Goal: Information Seeking & Learning: Learn about a topic

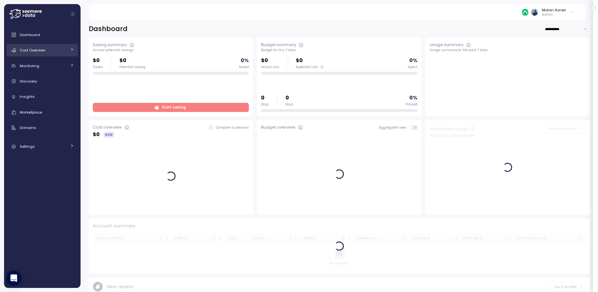
click at [49, 45] on link "Cost Overview" at bounding box center [42, 50] width 71 height 13
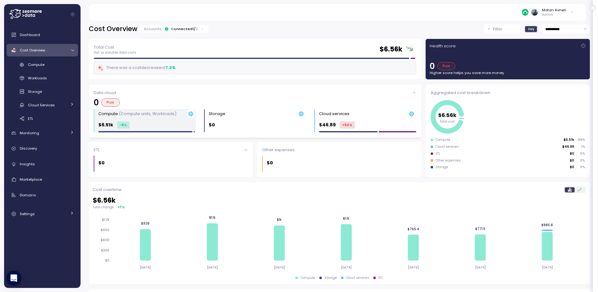
click at [128, 120] on div "Compute (Compute units, Workloads) $6.51k -8 %" at bounding box center [146, 120] width 97 height 23
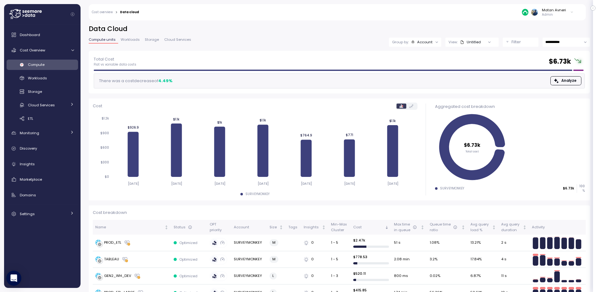
click at [405, 39] on div "Group by: Account" at bounding box center [412, 41] width 41 height 5
click at [409, 87] on p "Tags" at bounding box center [408, 87] width 9 height 5
drag, startPoint x: 237, startPoint y: 35, endPoint x: 194, endPoint y: 49, distance: 45.5
click at [237, 35] on div "**********" at bounding box center [339, 37] width 501 height 26
click at [146, 39] on span "Storage" at bounding box center [152, 39] width 14 height 3
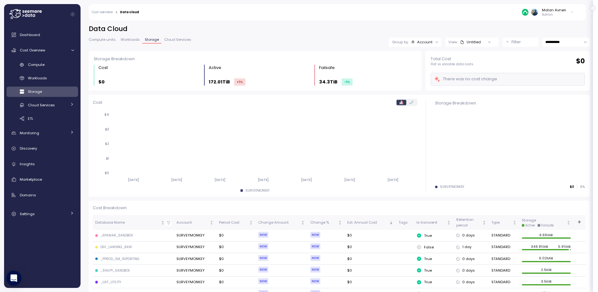
click at [411, 42] on icon at bounding box center [412, 41] width 3 height 3
click at [412, 74] on p "Tags" at bounding box center [412, 76] width 9 height 5
click at [311, 29] on h2 "Data Cloud" at bounding box center [339, 28] width 501 height 9
click at [390, 17] on div "Matan Avneri Admin" at bounding box center [360, 12] width 435 height 16
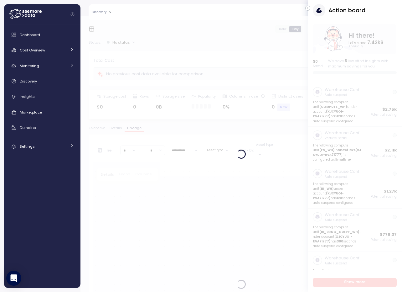
click at [308, 8] on icon "button" at bounding box center [308, 9] width 1 height 2
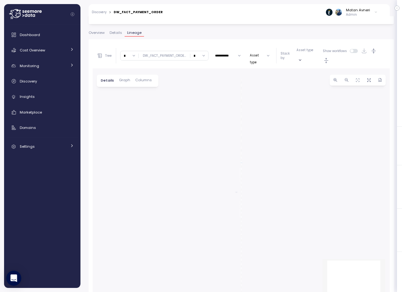
scroll to position [113, 0]
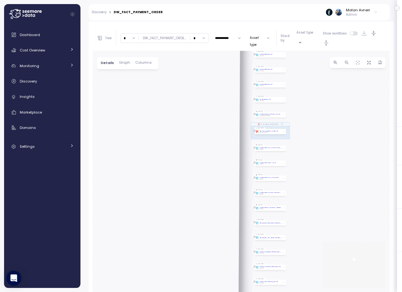
drag, startPoint x: 193, startPoint y: 143, endPoint x: 187, endPoint y: 142, distance: 6.0
click at [187, 142] on div "EXECUTE IMMEDIATE Job Execute immediate dbt A - run_jobs_on_prod_for_tests Job …" at bounding box center [241, 172] width 297 height 242
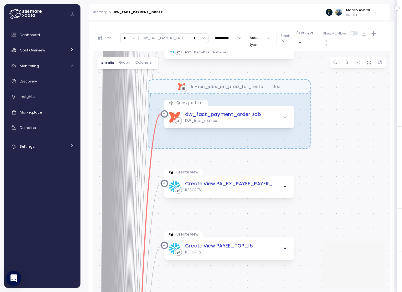
click at [285, 116] on icon "button" at bounding box center [285, 116] width 5 height 5
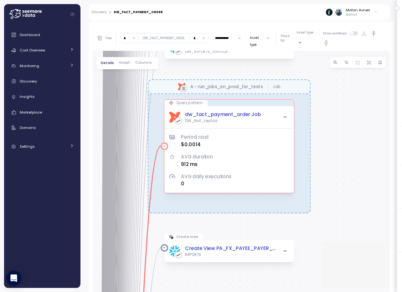
click at [285, 116] on icon "button" at bounding box center [285, 116] width 5 height 5
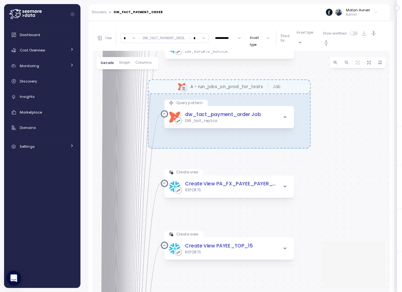
scroll to position [0, 0]
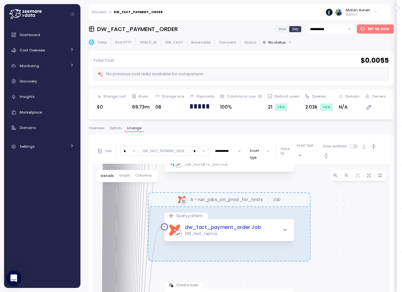
click at [253, 152] on button "Asset type" at bounding box center [260, 151] width 25 height 8
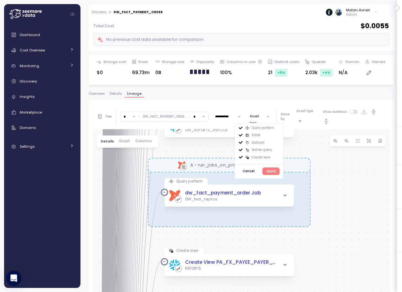
scroll to position [43, 0]
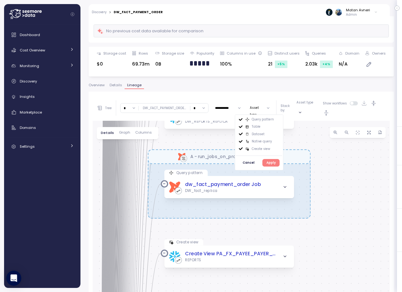
click at [297, 107] on div "Asset type" at bounding box center [310, 107] width 26 height 15
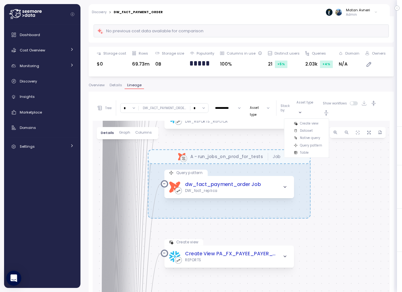
click at [258, 95] on div "**********" at bounding box center [241, 228] width 305 height 275
click at [125, 133] on span "Graph" at bounding box center [124, 132] width 11 height 3
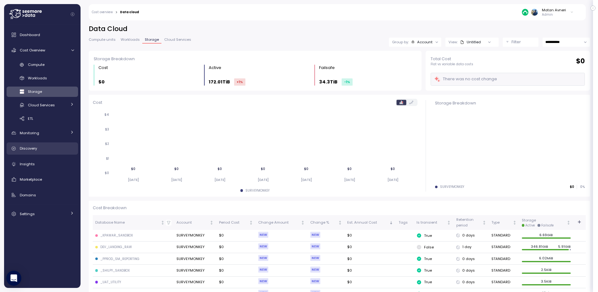
click at [31, 149] on span "Discovery" at bounding box center [28, 148] width 17 height 5
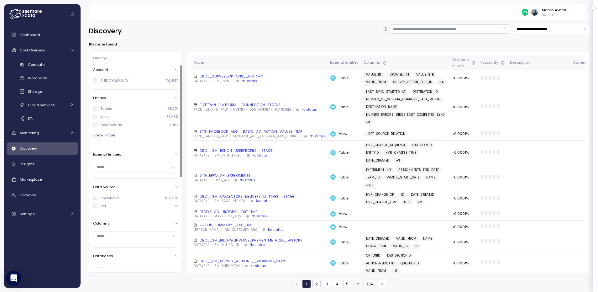
click at [109, 138] on span "Show 1 more" at bounding box center [104, 135] width 22 height 8
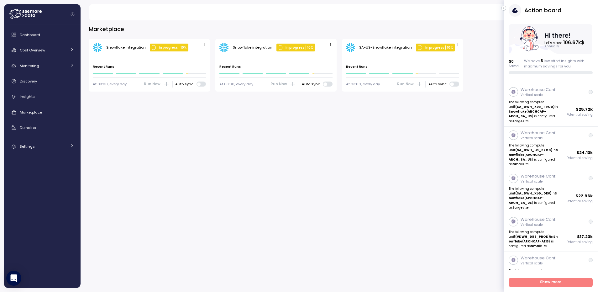
click at [503, 7] on icon "button" at bounding box center [503, 8] width 3 height 8
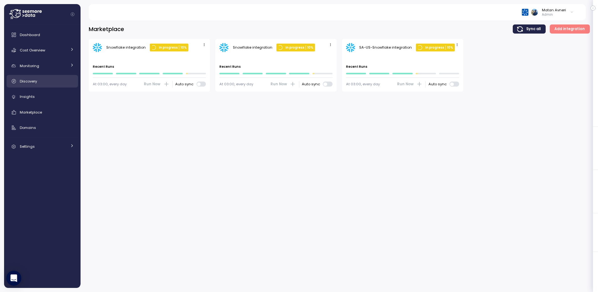
click at [37, 80] on div "Discovery" at bounding box center [47, 81] width 54 height 6
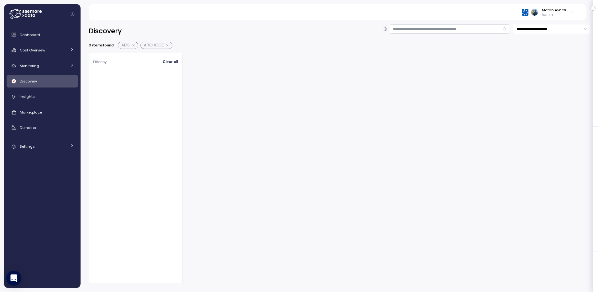
click at [166, 62] on span "Clear all" at bounding box center [170, 62] width 15 height 8
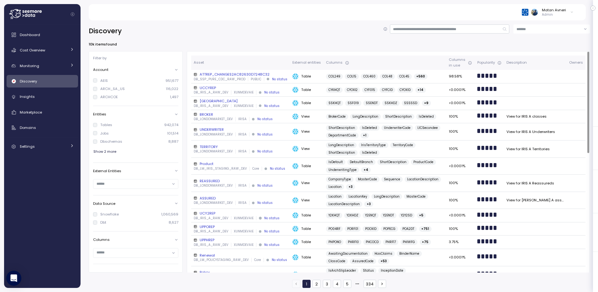
click at [416, 76] on span "+ 560" at bounding box center [420, 77] width 9 height 6
